Goal: Communication & Community: Answer question/provide support

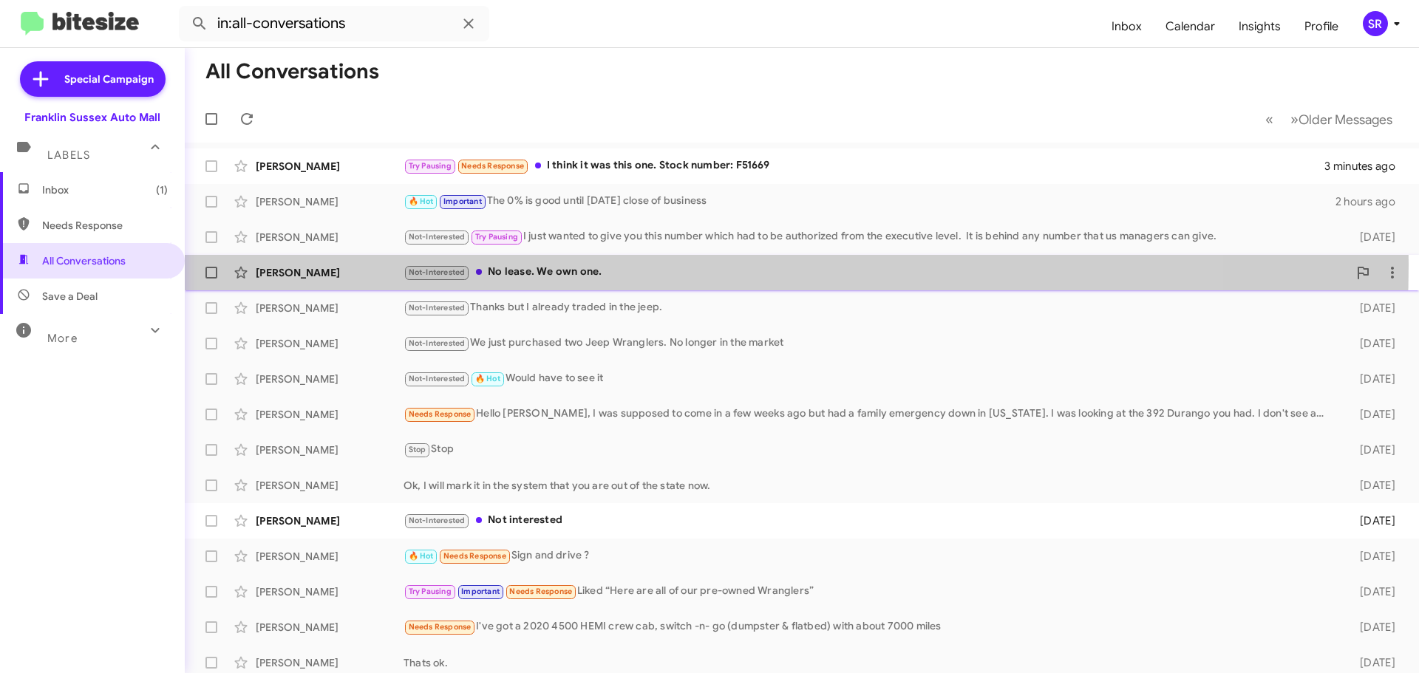
click at [564, 265] on div "Not-Interested No lease. We own one." at bounding box center [875, 272] width 944 height 17
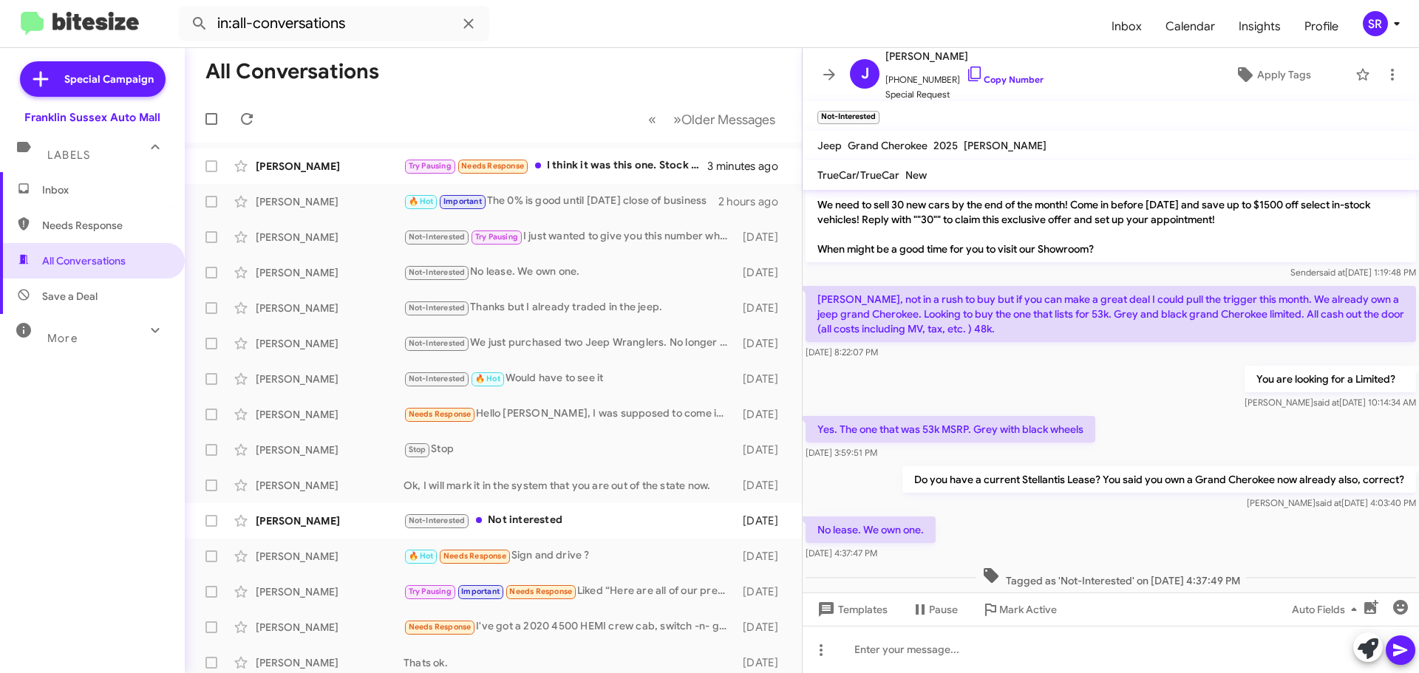
scroll to position [70, 0]
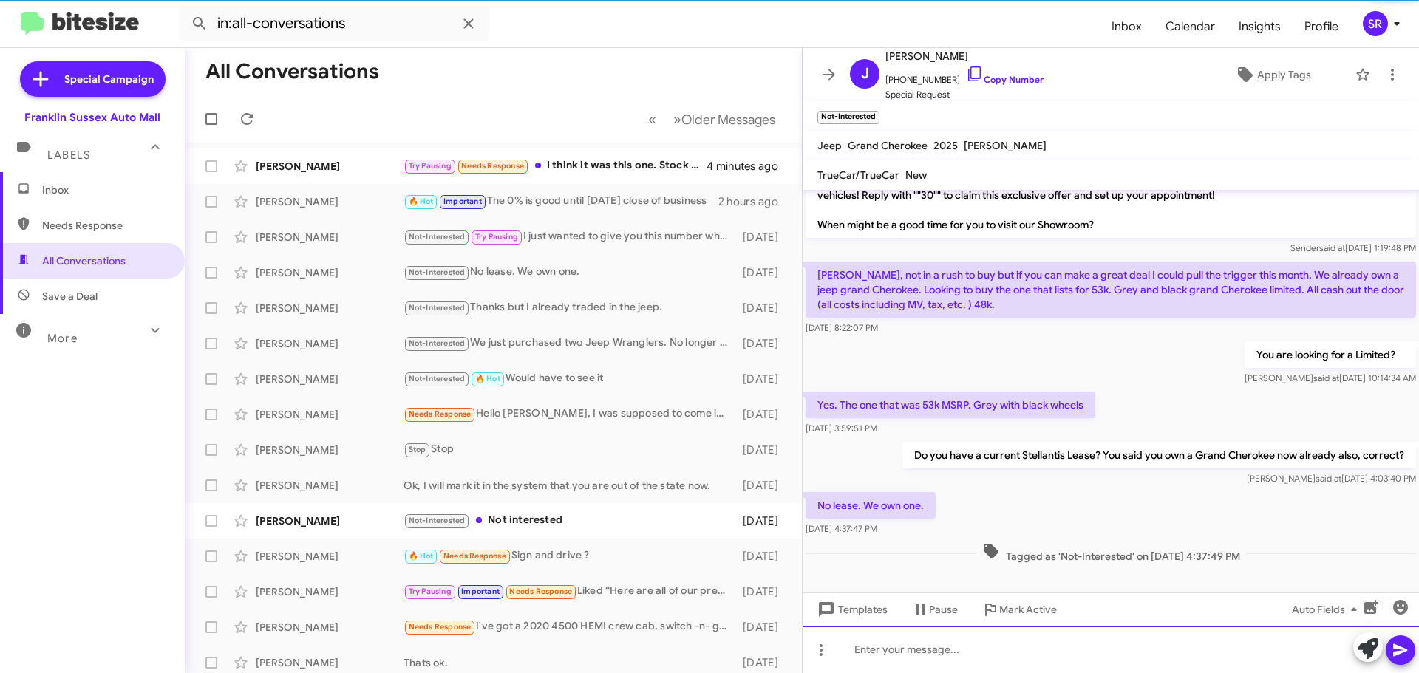
click at [936, 641] on div at bounding box center [1110, 649] width 616 height 47
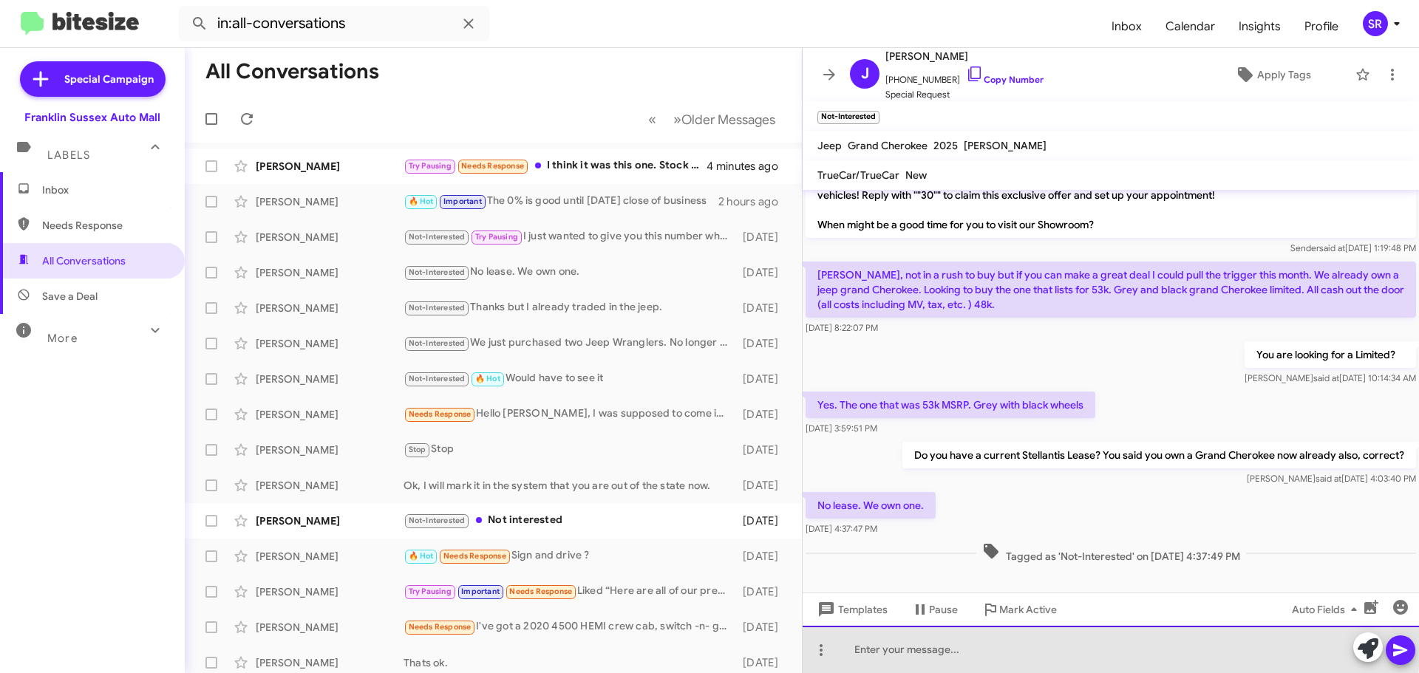
click at [936, 641] on div at bounding box center [1110, 649] width 616 height 47
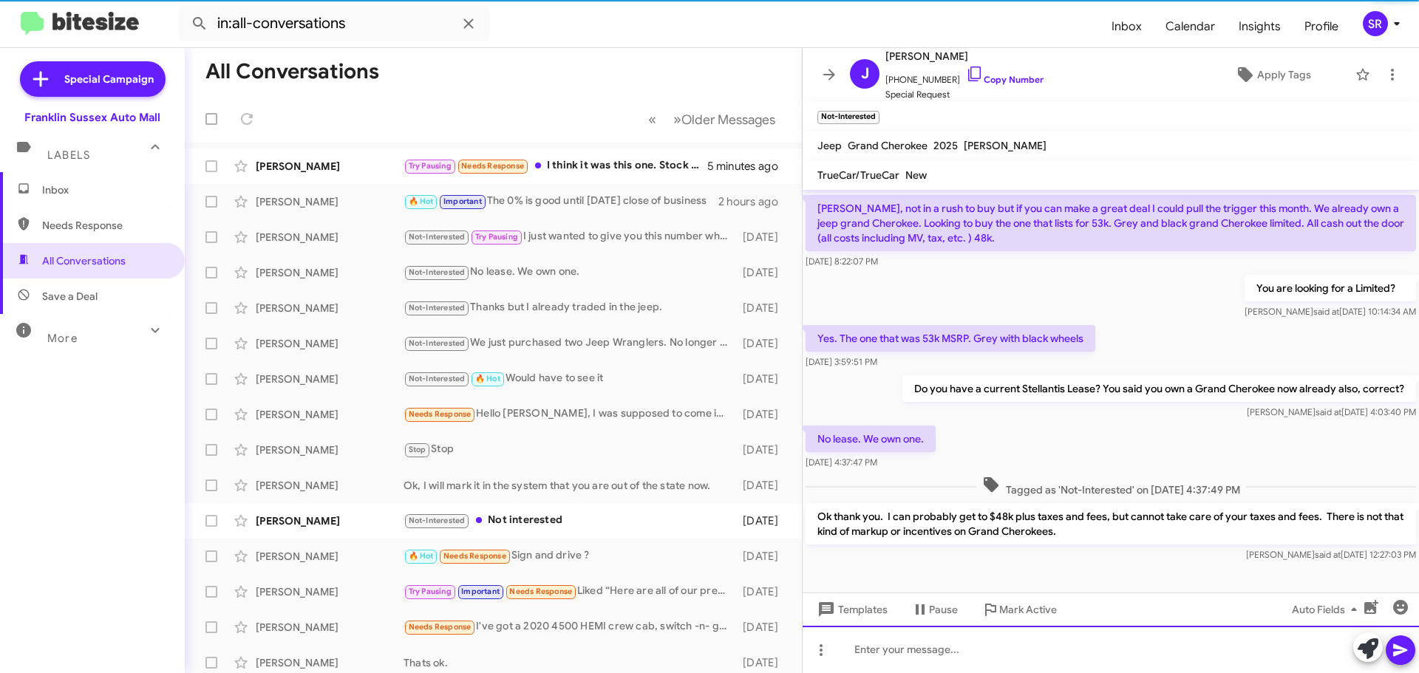
scroll to position [139, 0]
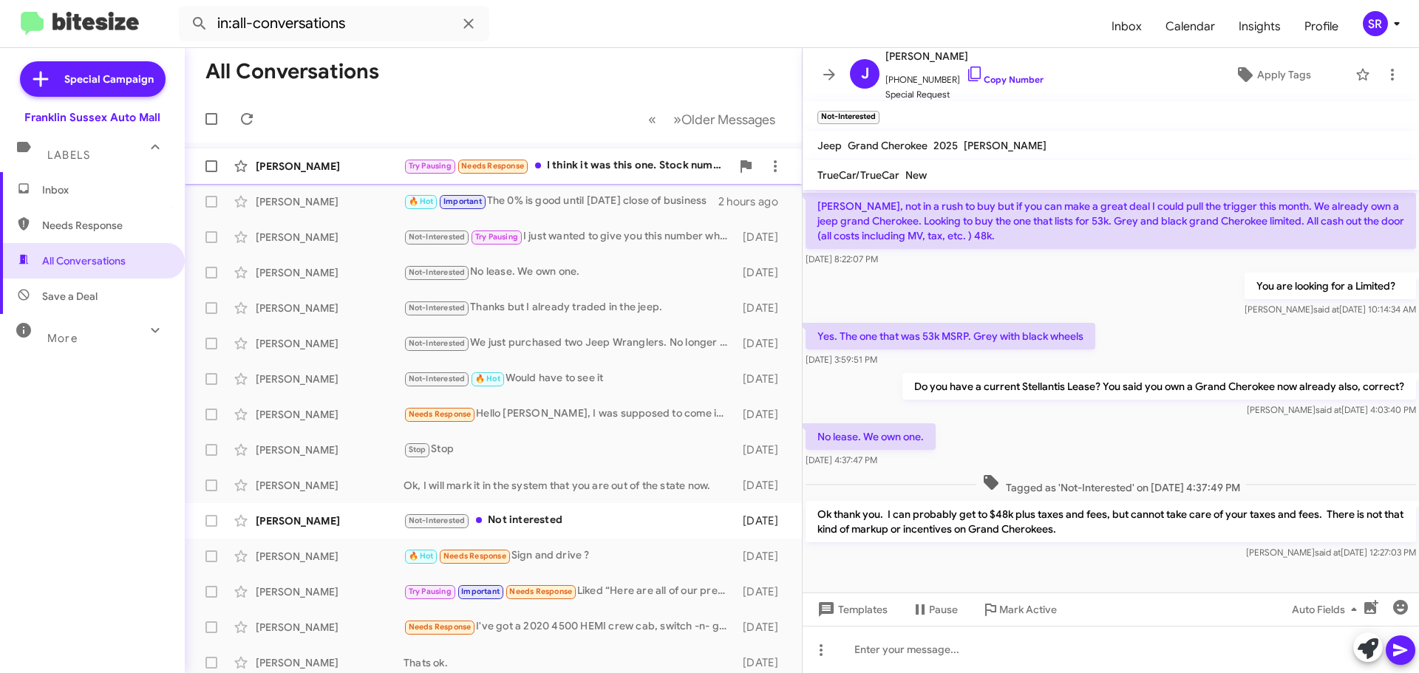
click at [601, 171] on div "Try Pausing Needs Response I think it was this one. Stock number: F51669" at bounding box center [566, 165] width 327 height 17
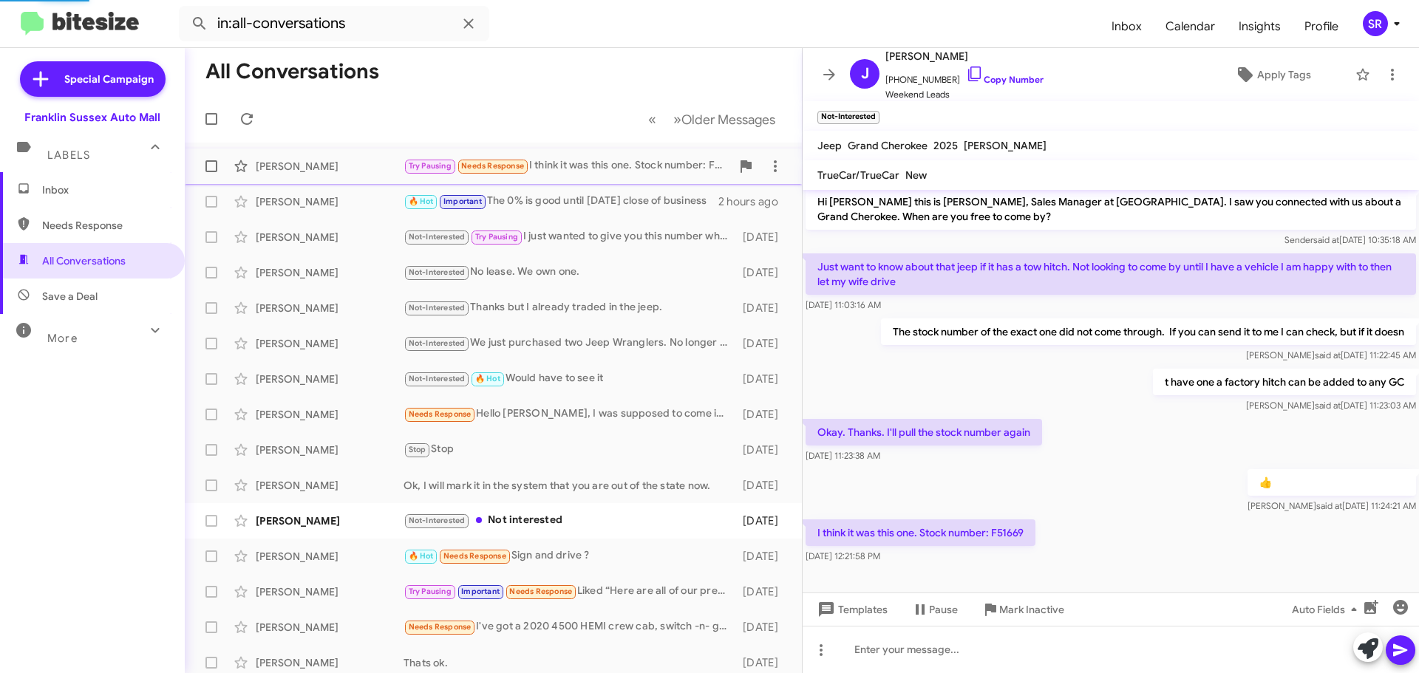
scroll to position [4, 0]
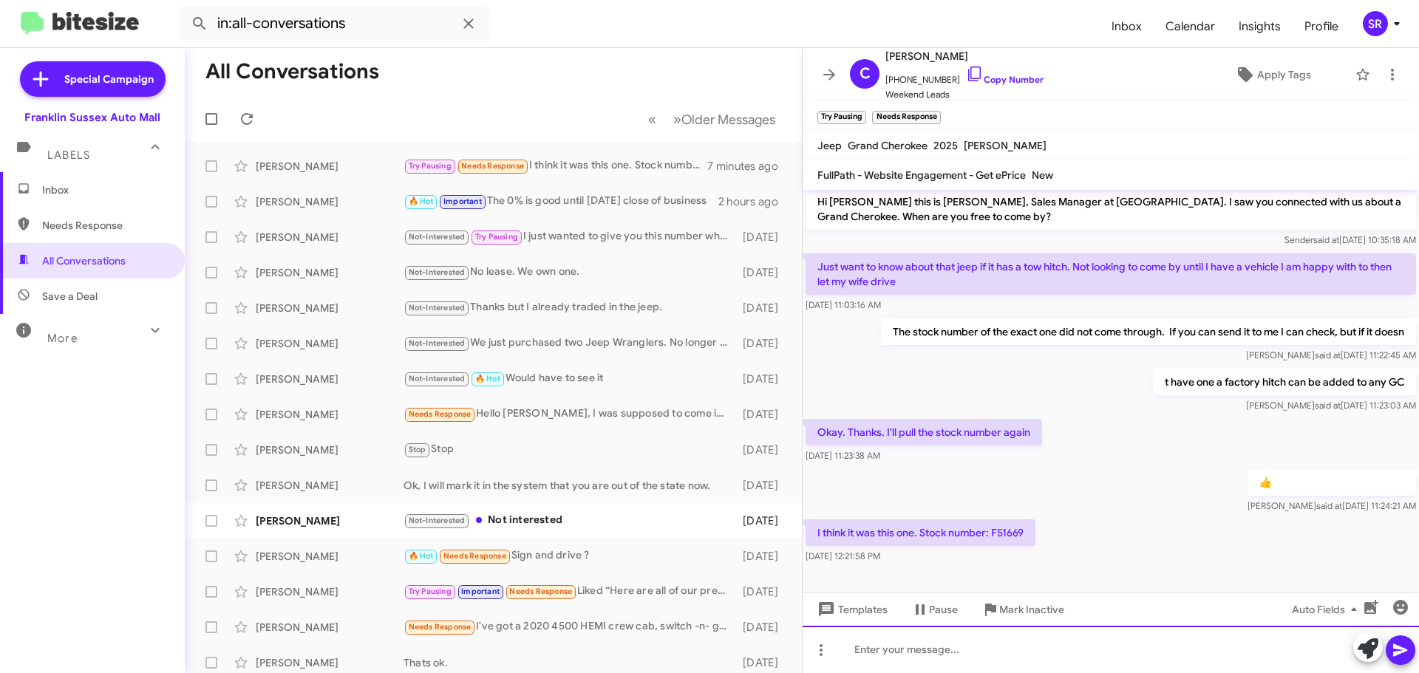
click at [856, 652] on div at bounding box center [1110, 649] width 616 height 47
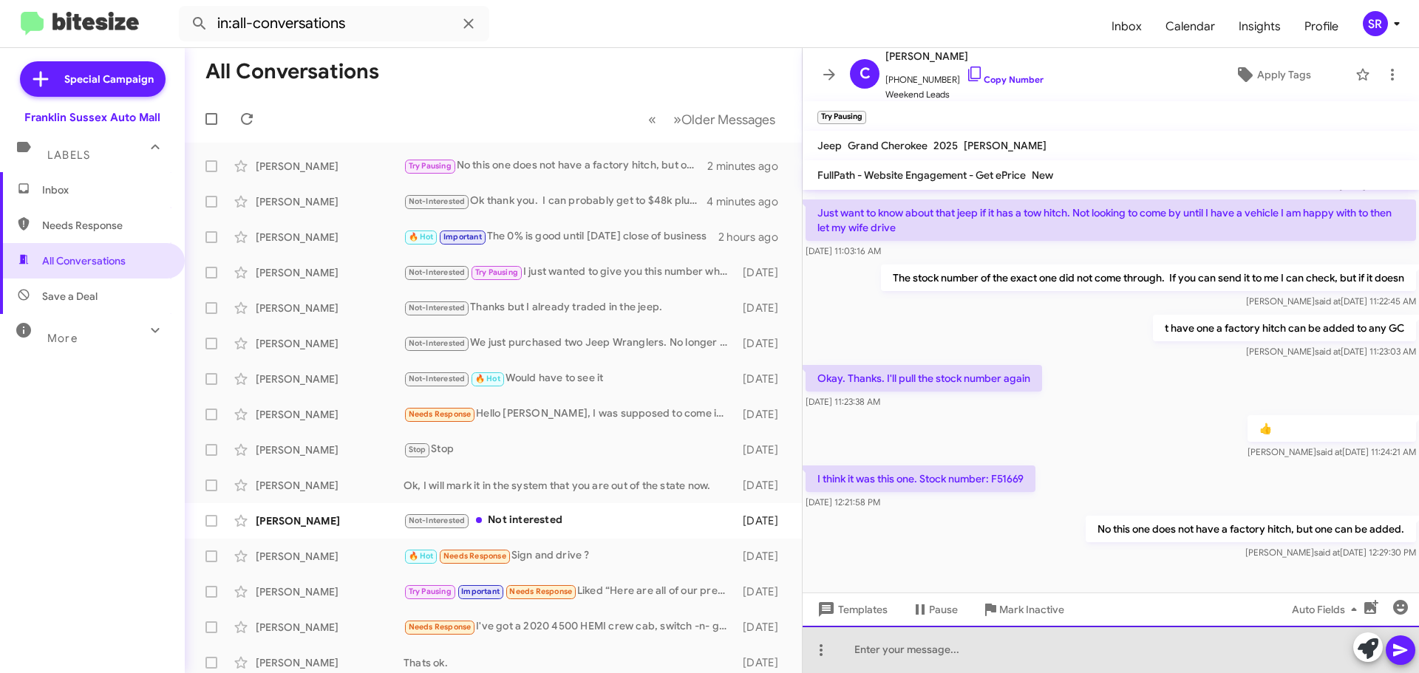
click at [895, 636] on div at bounding box center [1110, 649] width 616 height 47
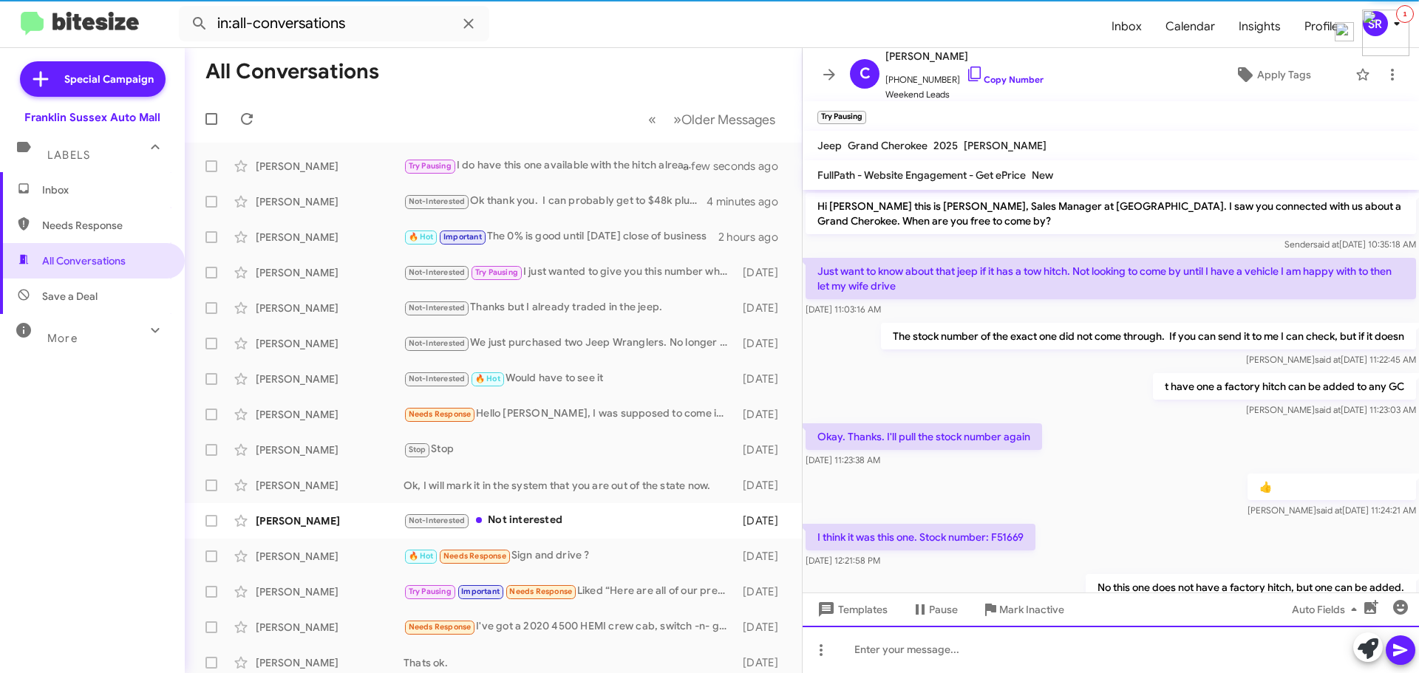
scroll to position [166, 0]
